Goal: Participate in discussion

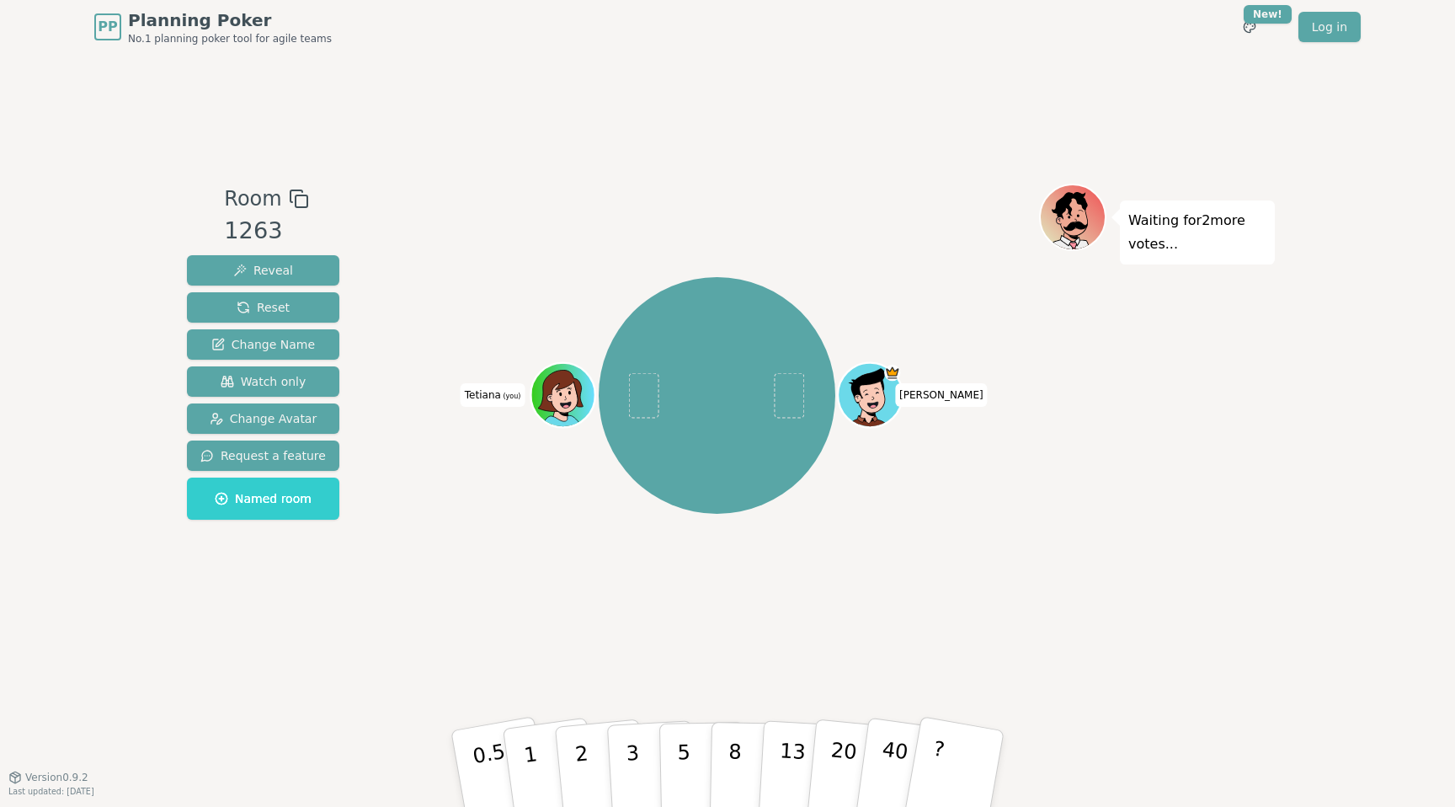
click at [841, 340] on div "[PERSON_NAME] [PERSON_NAME] (you)" at bounding box center [717, 395] width 644 height 363
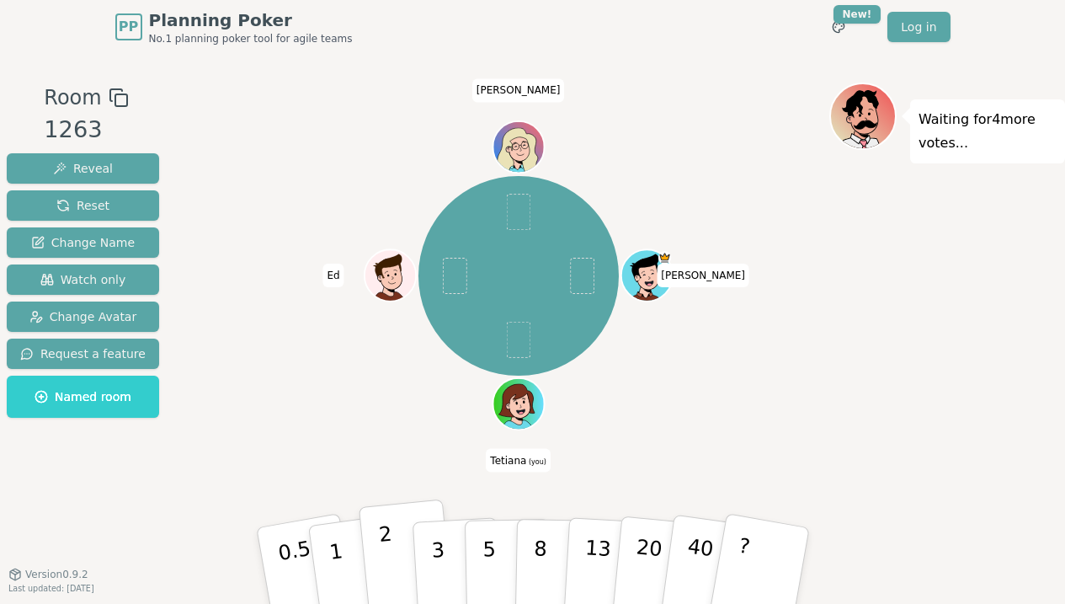
click at [391, 556] on p "2" at bounding box center [388, 568] width 22 height 92
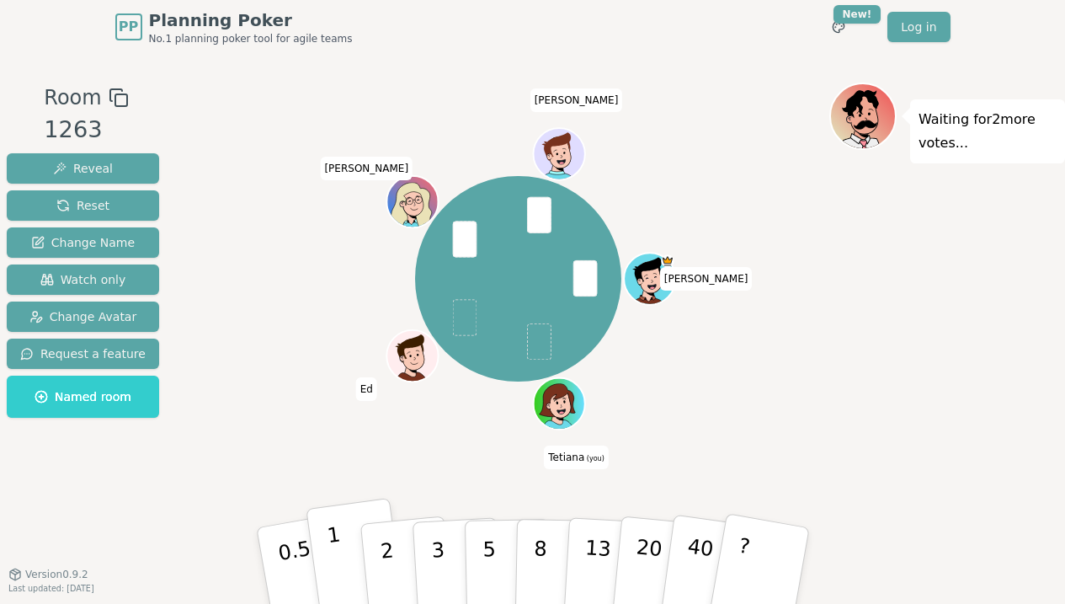
click at [338, 558] on p "1" at bounding box center [337, 568] width 25 height 92
click at [392, 543] on button "2" at bounding box center [406, 566] width 96 height 134
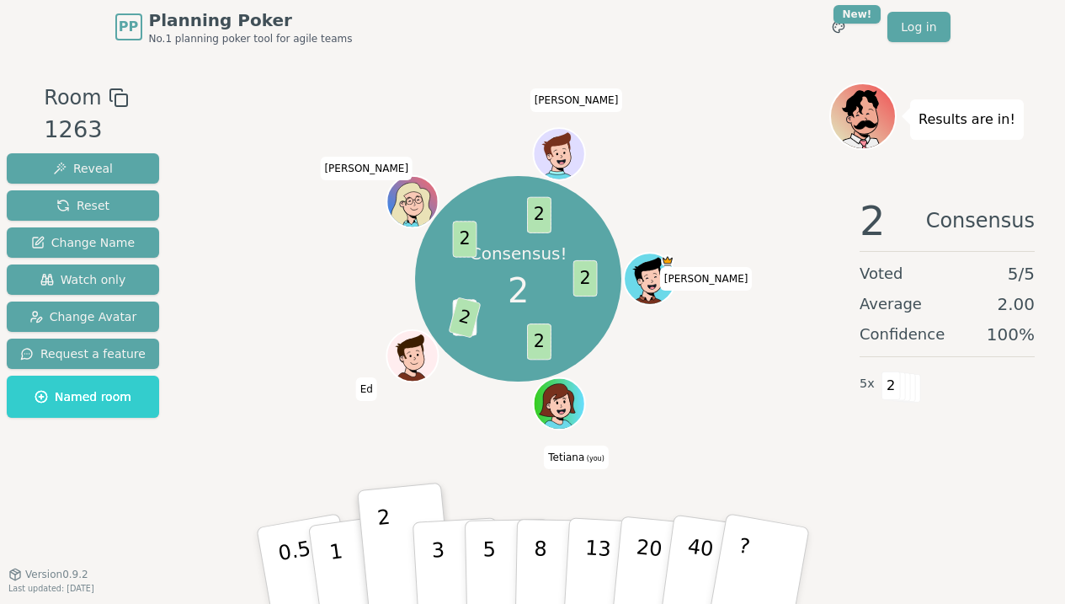
click at [406, 428] on div "Consensus! 2 2 2 1 2 2 2 [PERSON_NAME] [PERSON_NAME] (you) [PERSON_NAME]" at bounding box center [518, 279] width 622 height 333
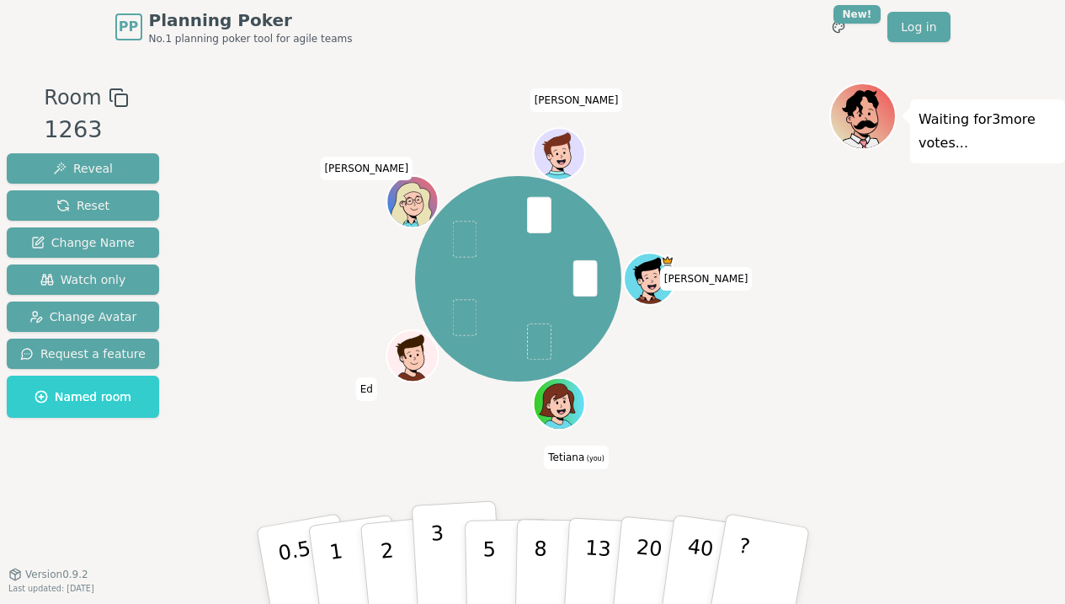
click at [426, 559] on button "3" at bounding box center [457, 565] width 92 height 131
click at [271, 416] on div "[PERSON_NAME] [PERSON_NAME] (you) [PERSON_NAME]" at bounding box center [518, 279] width 622 height 333
click at [152, 304] on div "Room 1263 Reveal Reset Change Name Watch only Change Avatar Request a feature N…" at bounding box center [83, 254] width 166 height 343
click at [387, 558] on p "2" at bounding box center [388, 568] width 22 height 92
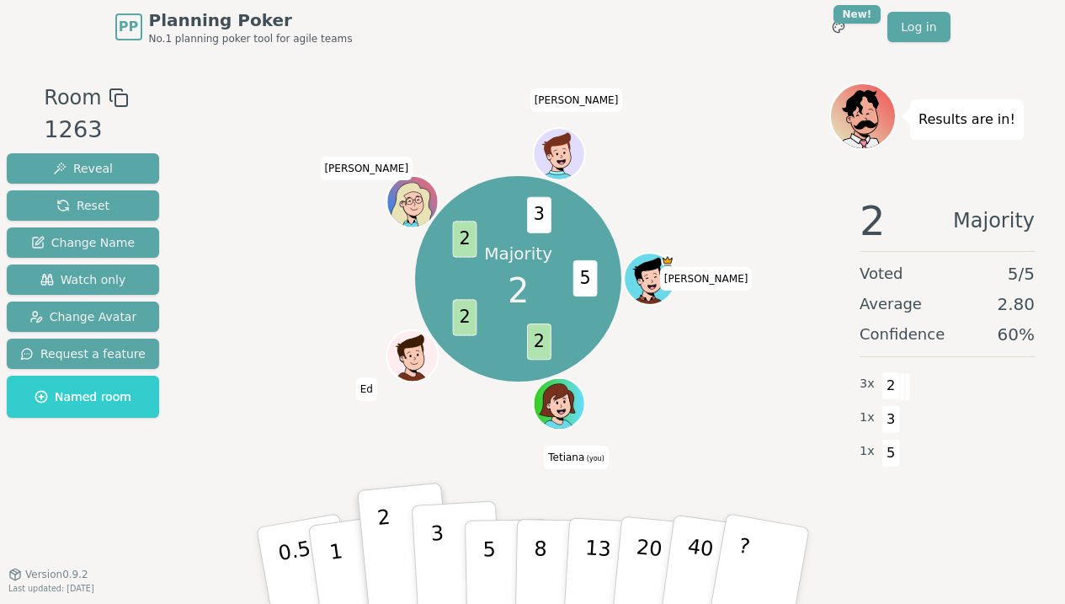
click at [442, 567] on p "3" at bounding box center [439, 567] width 19 height 92
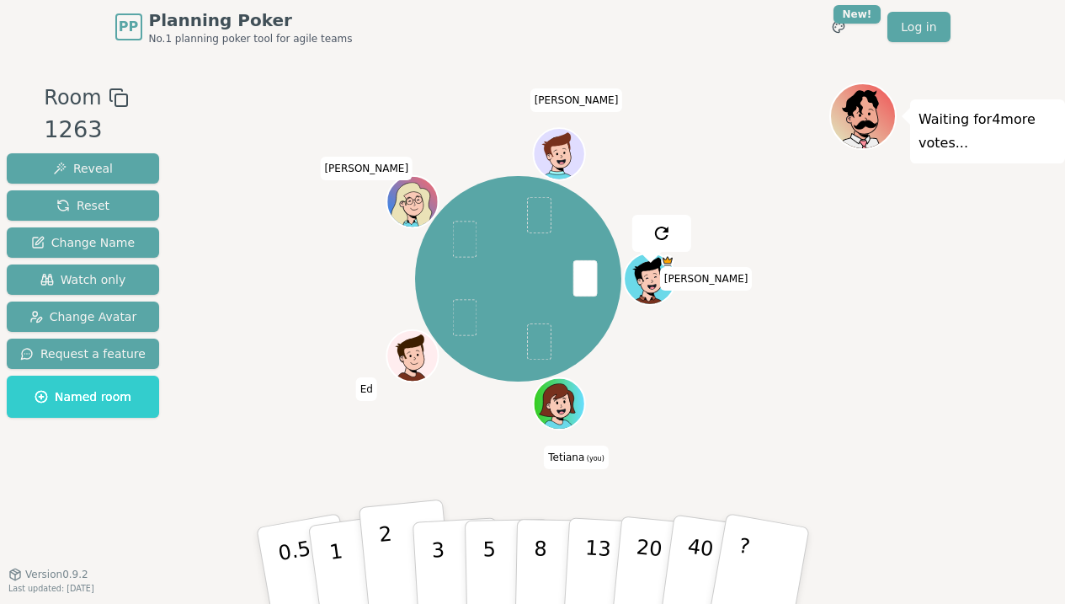
click at [382, 552] on p "2" at bounding box center [388, 568] width 22 height 92
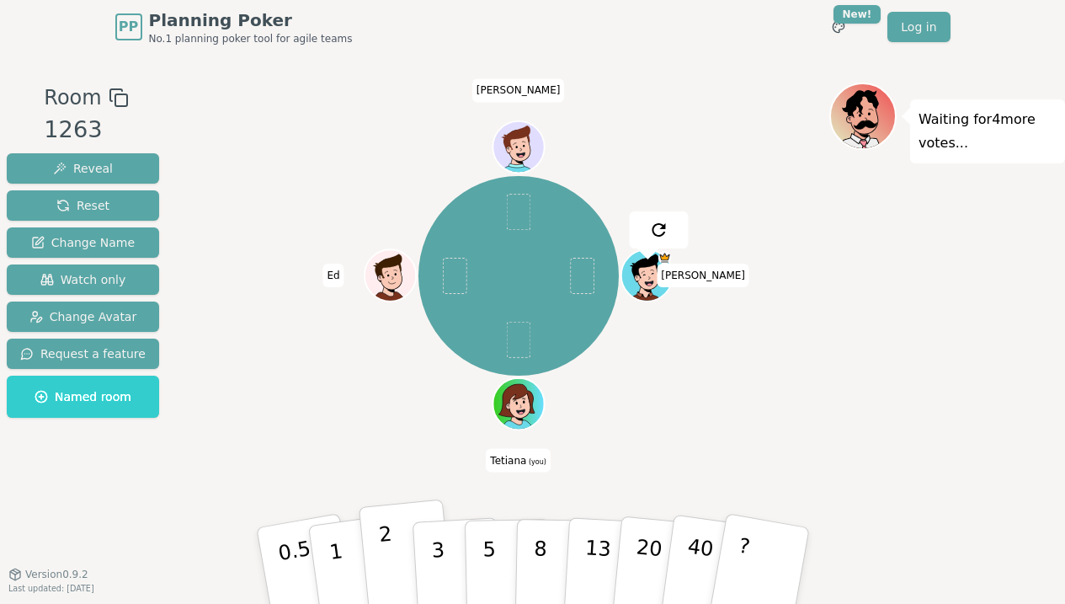
click at [398, 563] on button "2" at bounding box center [406, 566] width 96 height 134
